Goal: Task Accomplishment & Management: Manage account settings

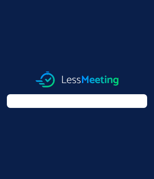
click at [77, 79] on img at bounding box center [77, 80] width 83 height 16
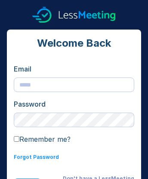
click at [74, 15] on img at bounding box center [73, 15] width 83 height 16
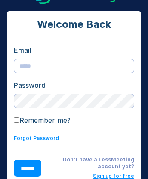
click at [113, 176] on link "Sign up for free" at bounding box center [113, 176] width 41 height 6
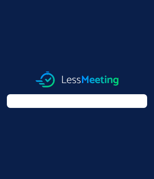
click at [77, 79] on img at bounding box center [77, 80] width 83 height 16
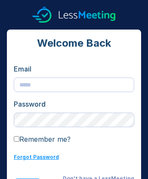
click at [36, 157] on link "Forgot Password" at bounding box center [36, 157] width 45 height 6
